Goal: Task Accomplishment & Management: Complete application form

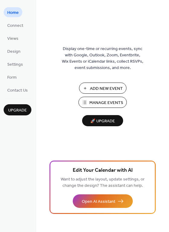
click at [103, 88] on span "Add New Event" at bounding box center [106, 89] width 33 height 6
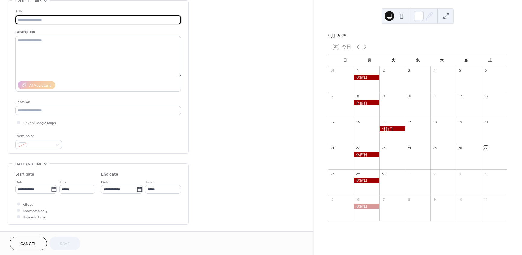
scroll to position [91, 0]
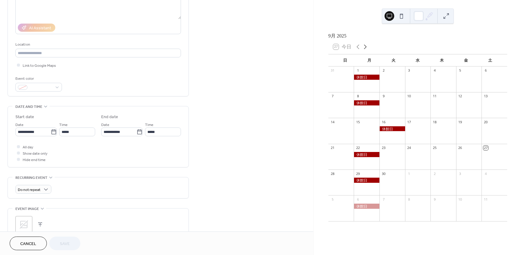
click at [364, 50] on icon at bounding box center [364, 46] width 7 height 7
click at [446, 82] on div at bounding box center [443, 82] width 26 height 15
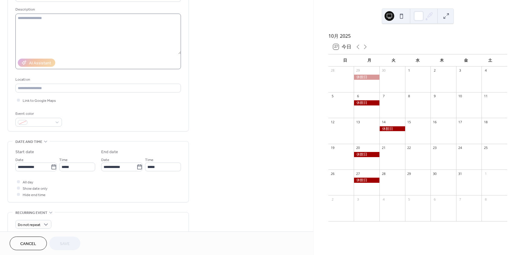
scroll to position [0, 0]
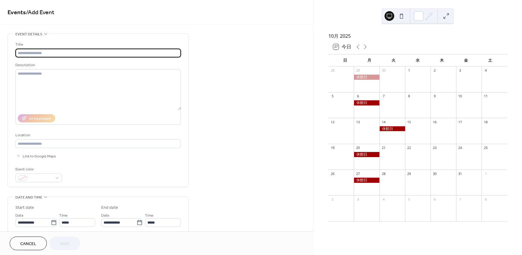
click at [63, 54] on input "text" at bounding box center [97, 53] width 165 height 9
type input "*"
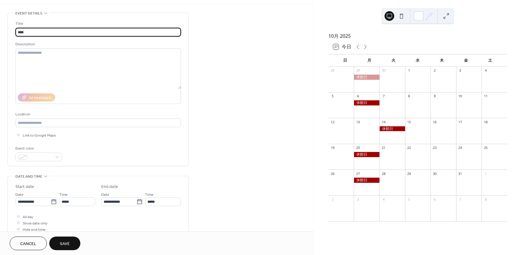
scroll to position [91, 0]
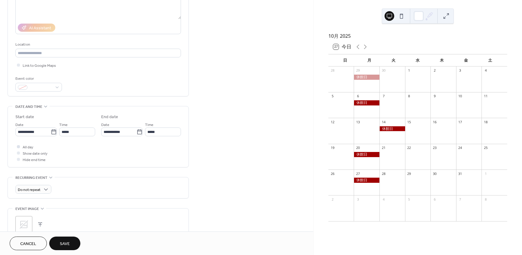
type input "****"
click at [27, 146] on span "All day" at bounding box center [28, 147] width 11 height 6
click at [49, 131] on input "**********" at bounding box center [32, 131] width 35 height 9
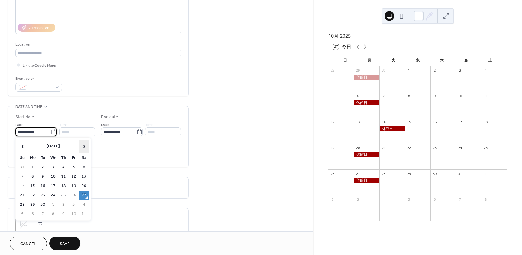
click at [87, 144] on span "›" at bounding box center [83, 146] width 9 height 12
click at [66, 166] on td "2" at bounding box center [64, 167] width 10 height 9
type input "**********"
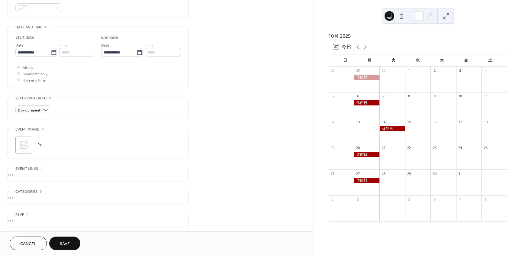
scroll to position [172, 0]
click at [69, 245] on span "Save" at bounding box center [65, 244] width 10 height 6
